Goal: Task Accomplishment & Management: Use online tool/utility

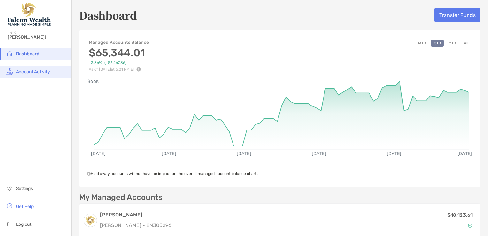
click at [31, 71] on span "Account Activity" at bounding box center [33, 71] width 34 height 5
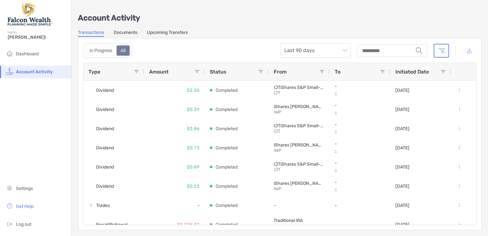
click at [70, 169] on div "Dashboard Account Activity Settings Get Help Log out" at bounding box center [35, 142] width 71 height 188
click at [29, 54] on span "Dashboard" at bounding box center [27, 53] width 23 height 5
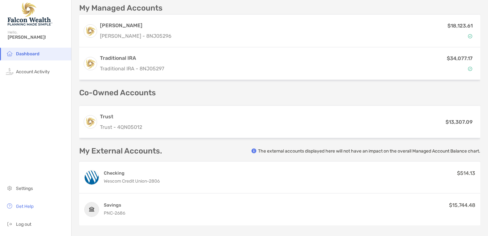
scroll to position [193, 0]
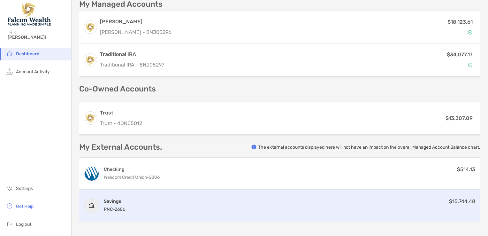
click at [107, 203] on h4 "Savings" at bounding box center [114, 201] width 21 height 6
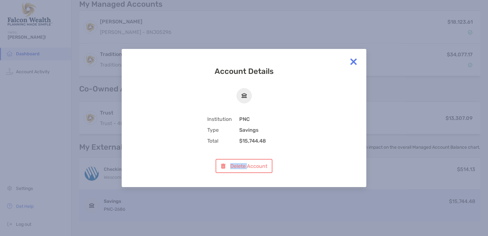
click at [107, 203] on div "Account Details Institution PNC Type Savings Total $15,744.48 Delete Account" at bounding box center [244, 118] width 488 height 236
click at [352, 62] on img at bounding box center [353, 61] width 13 height 13
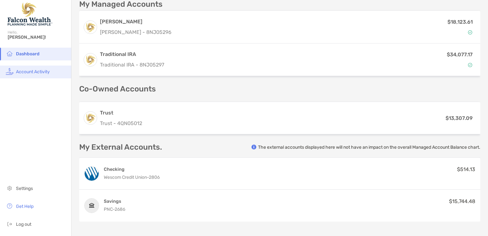
click at [35, 72] on span "Account Activity" at bounding box center [33, 71] width 34 height 5
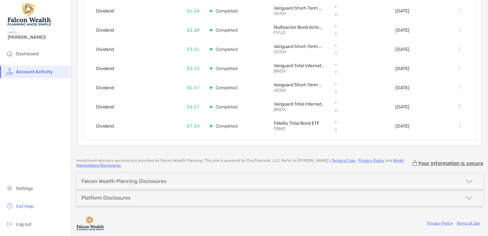
scroll to position [429, 0]
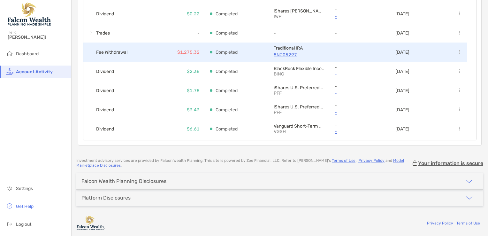
click at [222, 52] on p "Completed" at bounding box center [227, 52] width 22 height 8
click at [191, 51] on p "$1,275.32" at bounding box center [188, 52] width 22 height 8
click at [287, 53] on p "8NJ05297" at bounding box center [299, 55] width 51 height 8
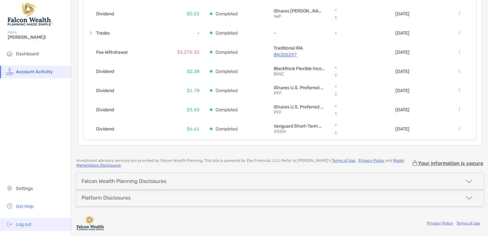
click at [25, 224] on span "Log out" at bounding box center [23, 223] width 15 height 5
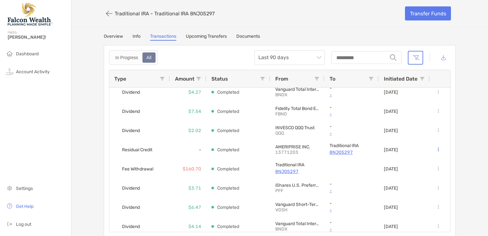
scroll to position [215, 0]
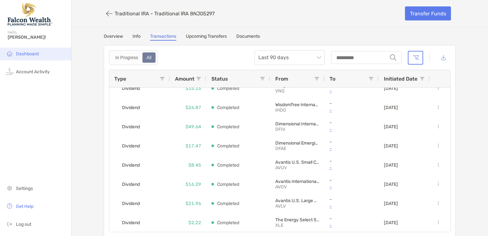
click at [28, 52] on span "Dashboard" at bounding box center [27, 53] width 23 height 5
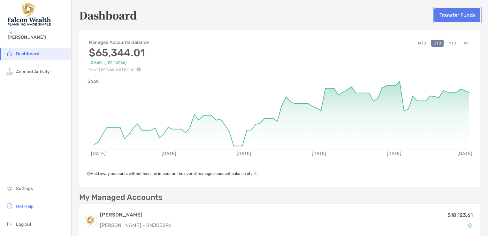
click at [466, 19] on button "Transfer Funds" at bounding box center [458, 15] width 46 height 14
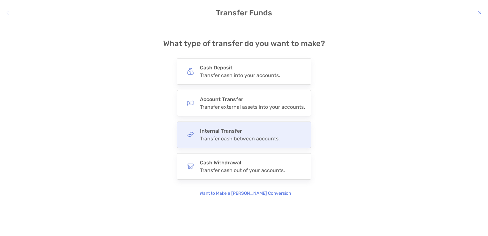
click at [245, 134] on div "Internal Transfer Transfer cash between accounts." at bounding box center [240, 135] width 80 height 14
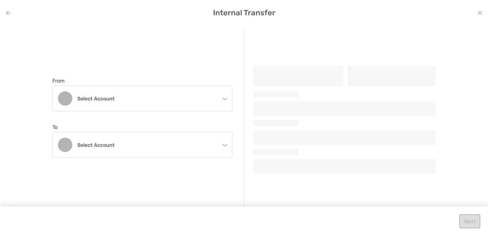
click at [226, 98] on icon "modal" at bounding box center [224, 97] width 5 height 5
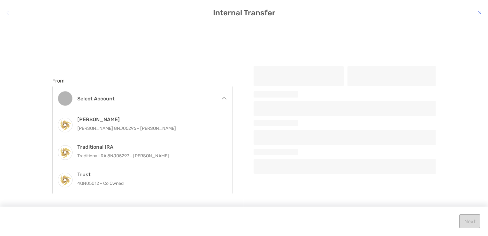
click at [225, 97] on icon "modal" at bounding box center [224, 99] width 5 height 5
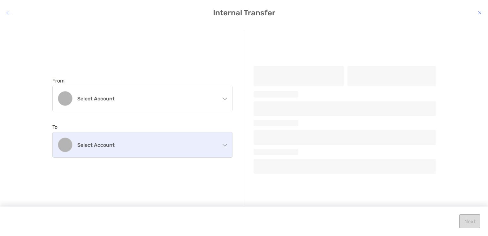
click at [224, 146] on div "Select account" at bounding box center [143, 144] width 180 height 25
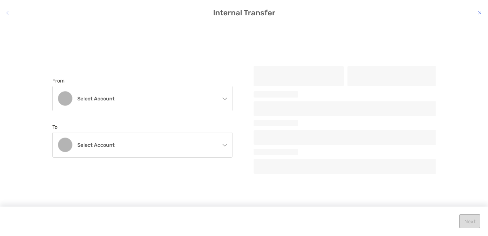
click at [225, 144] on icon "modal" at bounding box center [224, 143] width 5 height 5
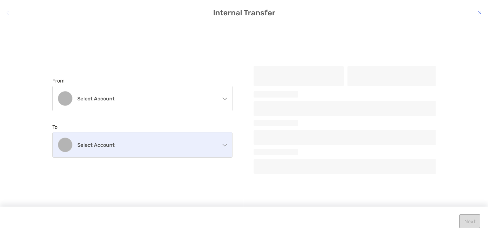
click at [225, 149] on div "Select account" at bounding box center [143, 144] width 180 height 25
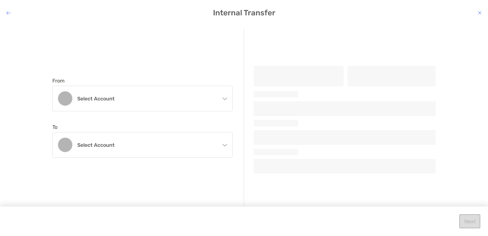
click at [223, 143] on icon "modal" at bounding box center [224, 143] width 5 height 5
click at [238, 87] on div "From Select account [PERSON_NAME] [PERSON_NAME] 8NJ05296 - [PERSON_NAME] Tradit…" at bounding box center [148, 118] width 192 height 178
click at [239, 53] on div "From Select account [PERSON_NAME] [PERSON_NAME] 8NJ05296 - [PERSON_NAME] Tradit…" at bounding box center [148, 118] width 192 height 178
click at [239, 197] on div "From Select account [PERSON_NAME] [PERSON_NAME] 8NJ05296 - [PERSON_NAME] Tradit…" at bounding box center [148, 118] width 192 height 178
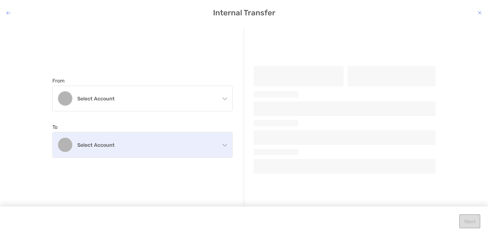
click at [56, 144] on div "Select account" at bounding box center [143, 144] width 180 height 25
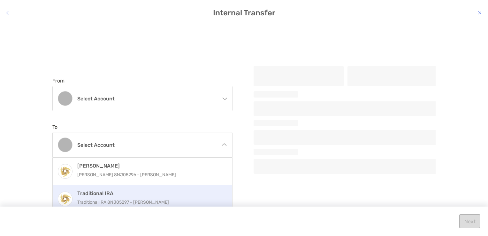
click at [85, 198] on p "Traditional IRA 8NJ05297 - [PERSON_NAME]" at bounding box center [149, 202] width 144 height 8
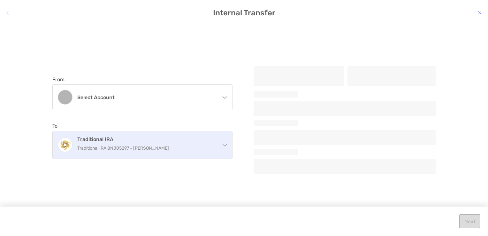
click at [227, 146] on div "Traditional IRA Traditional IRA 8NJ05297 - [PERSON_NAME]" at bounding box center [143, 144] width 180 height 27
click at [224, 148] on div "Traditional IRA Traditional IRA 8NJ05297 - [PERSON_NAME]" at bounding box center [143, 144] width 180 height 27
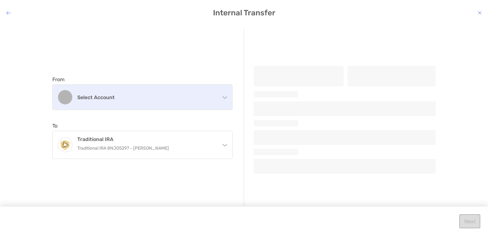
click at [221, 101] on div "Select account" at bounding box center [143, 97] width 180 height 25
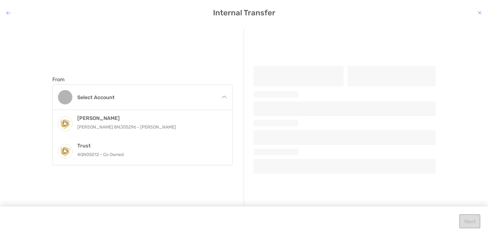
click at [225, 99] on icon "modal" at bounding box center [224, 98] width 5 height 5
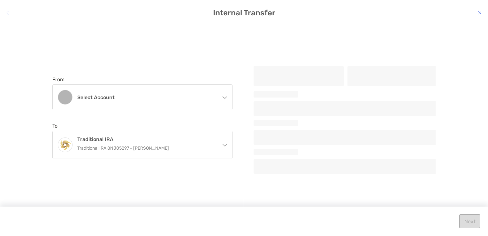
click at [270, 25] on div "From Select account [PERSON_NAME] [PERSON_NAME] 8NJ05296 - [PERSON_NAME] Trust …" at bounding box center [244, 125] width 488 height 203
click at [8, 12] on icon "modal" at bounding box center [8, 12] width 4 height 5
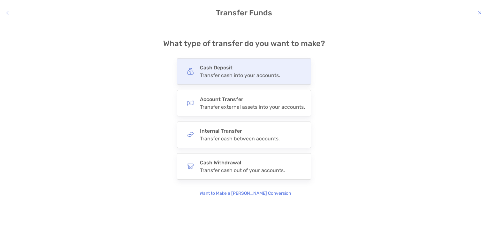
click at [244, 75] on div "Transfer cash into your accounts." at bounding box center [240, 75] width 80 height 6
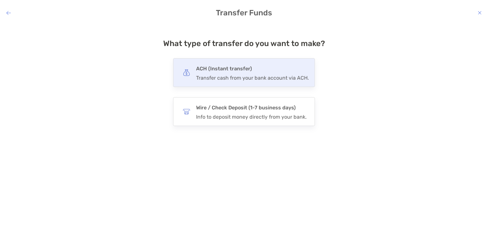
click at [279, 81] on div "Transfer cash from your bank account via ACH." at bounding box center [252, 78] width 113 height 6
click at [0, 0] on input "***" at bounding box center [0, 0] width 0 height 0
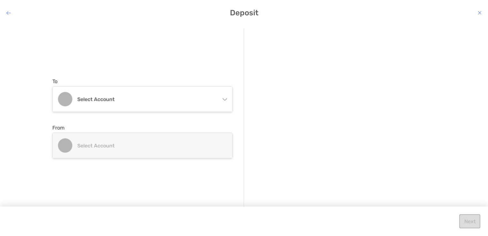
click at [224, 99] on icon "modal" at bounding box center [225, 99] width 4 height 2
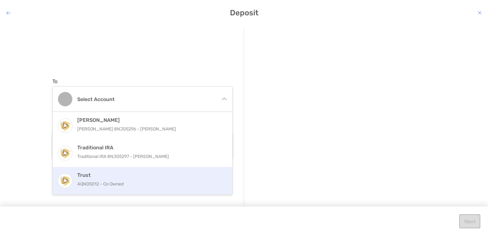
click at [189, 179] on div "Trust 4QN05012 - Co Owned" at bounding box center [149, 180] width 144 height 17
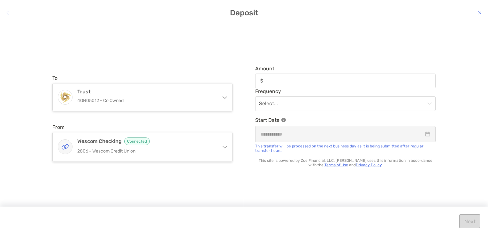
click at [226, 148] on icon "modal" at bounding box center [224, 145] width 5 height 5
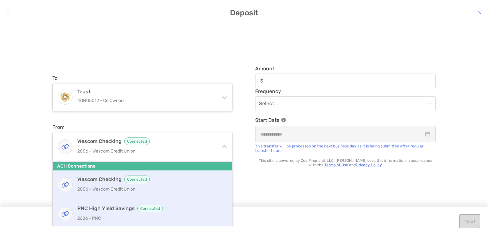
click at [105, 211] on h4 "PNC High Yield Savings Connected" at bounding box center [149, 208] width 144 height 8
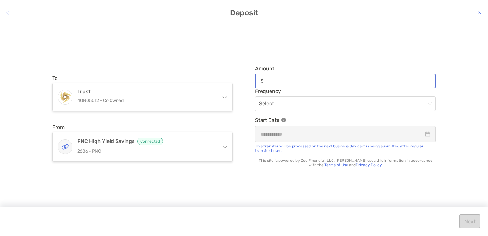
click at [267, 82] on input "Amount" at bounding box center [350, 80] width 169 height 5
click at [430, 104] on span "modal" at bounding box center [345, 103] width 173 height 14
type input "********"
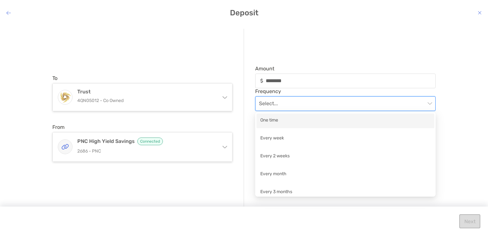
click at [400, 126] on div "One time" at bounding box center [346, 120] width 178 height 15
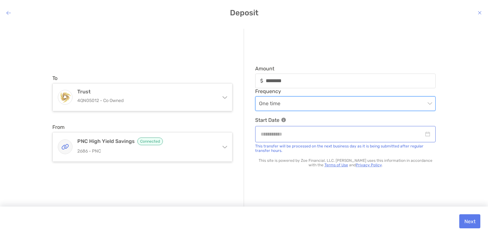
click at [432, 133] on div "modal" at bounding box center [345, 134] width 181 height 16
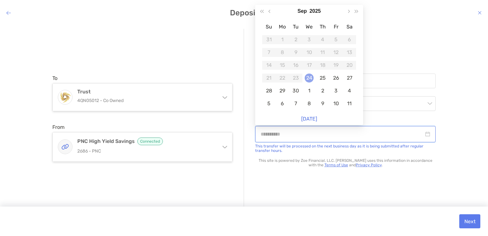
type input "**********"
click at [308, 75] on div "24" at bounding box center [309, 77] width 9 height 9
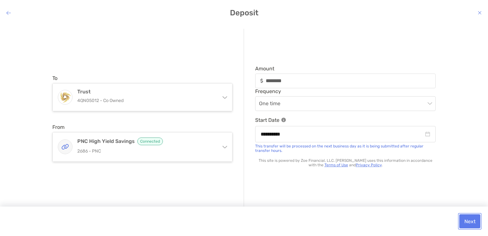
click at [469, 222] on button "Next" at bounding box center [469, 221] width 21 height 14
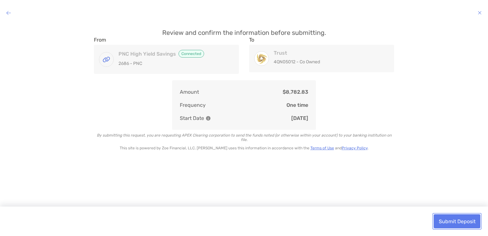
click at [459, 225] on button "Submit Deposit" at bounding box center [457, 221] width 47 height 14
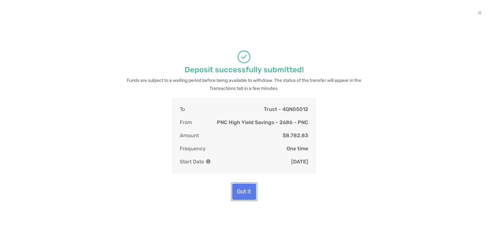
click at [241, 189] on button "Got it" at bounding box center [244, 191] width 24 height 16
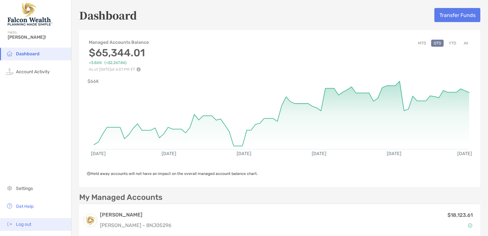
click at [22, 226] on span "Log out" at bounding box center [23, 223] width 15 height 5
